Goal: Task Accomplishment & Management: Use online tool/utility

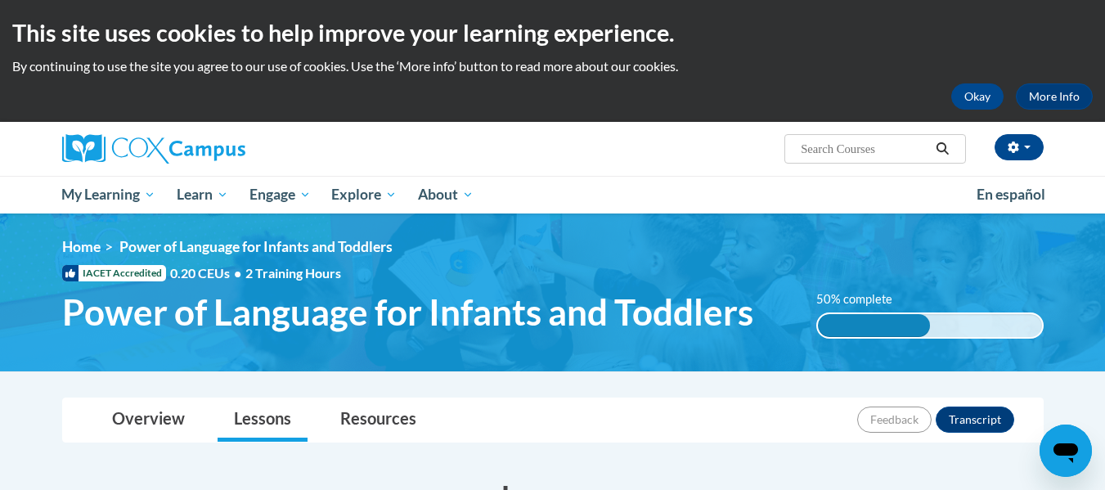
click at [271, 166] on div at bounding box center [217, 149] width 335 height 54
click at [585, 155] on div "[PERSON_NAME] ([GEOGRAPHIC_DATA]/New_York UTC-04:00) My Profile Inbox My Transc…" at bounding box center [720, 143] width 671 height 42
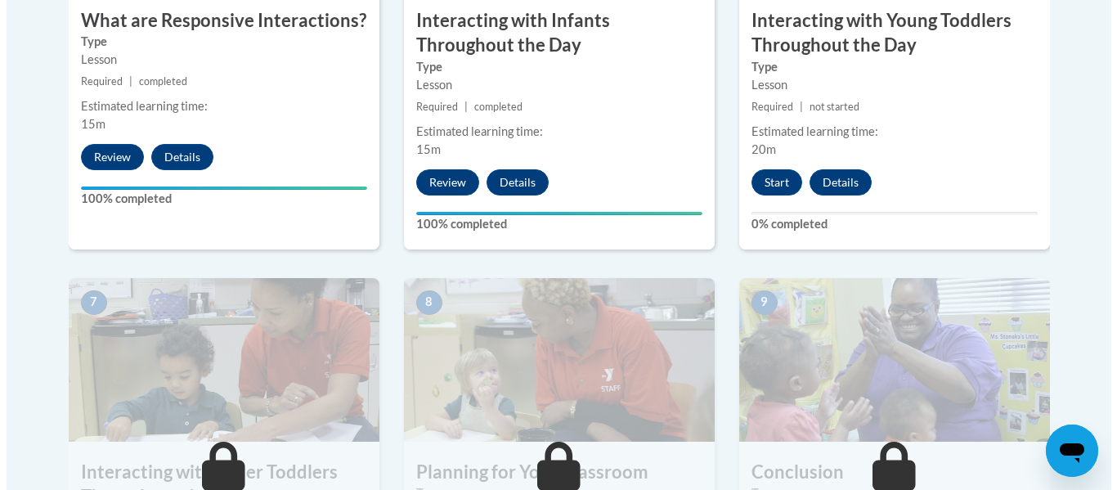
scroll to position [1168, 0]
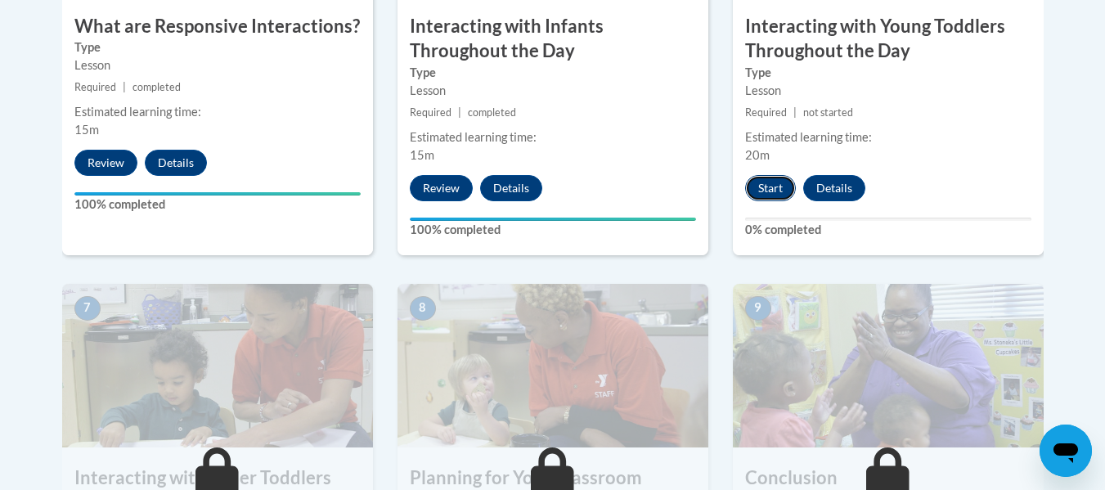
click at [768, 175] on button "Start" at bounding box center [770, 188] width 51 height 26
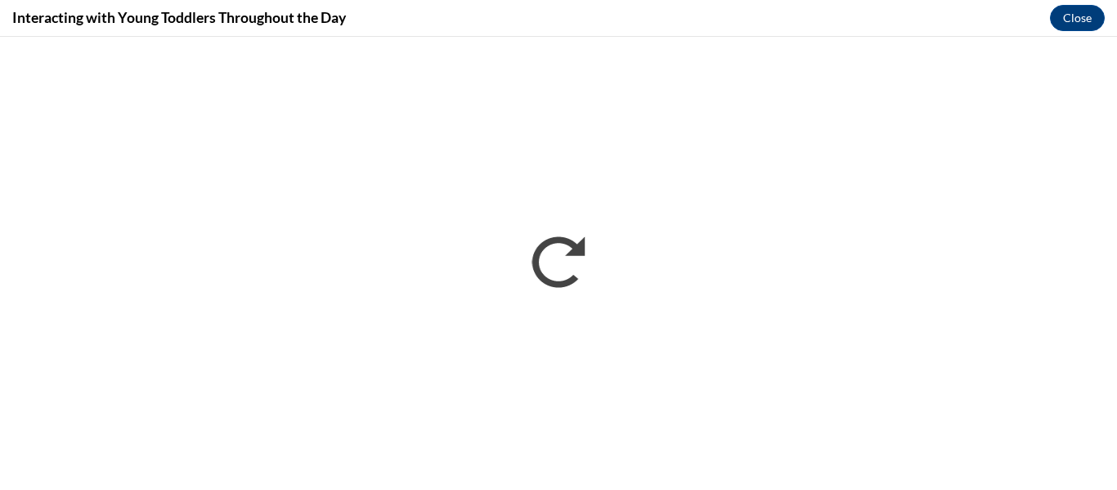
scroll to position [0, 0]
